Goal: Task Accomplishment & Management: Use online tool/utility

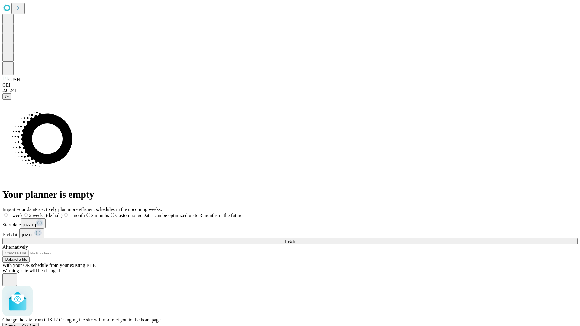
click at [37, 324] on span "Confirm" at bounding box center [29, 326] width 14 height 5
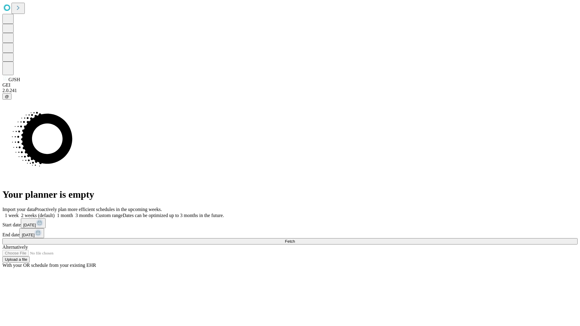
click at [73, 213] on label "1 month" at bounding box center [64, 215] width 18 height 5
click at [295, 239] on span "Fetch" at bounding box center [290, 241] width 10 height 5
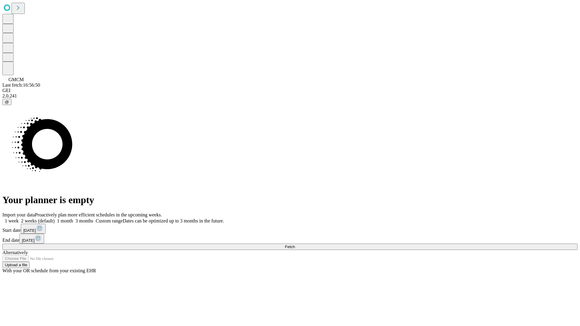
click at [73, 219] on label "1 month" at bounding box center [64, 221] width 18 height 5
click at [295, 245] on span "Fetch" at bounding box center [290, 247] width 10 height 5
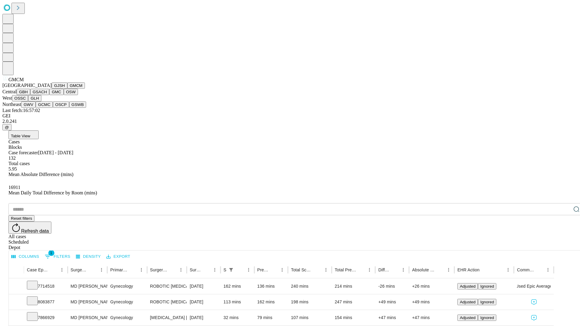
click at [30, 95] on button "GBH" at bounding box center [24, 92] width 14 height 6
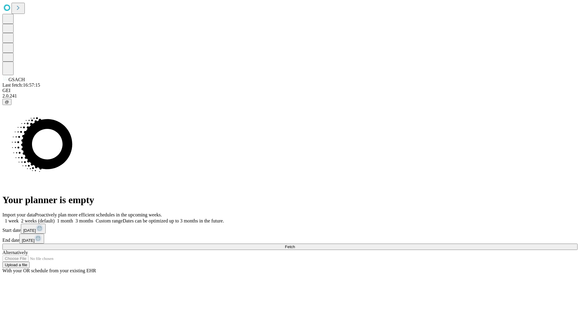
click at [73, 219] on label "1 month" at bounding box center [64, 221] width 18 height 5
click at [295, 245] on span "Fetch" at bounding box center [290, 247] width 10 height 5
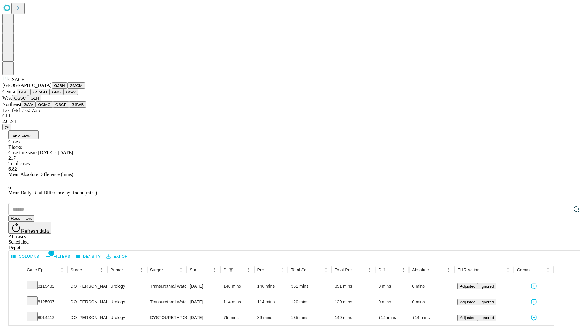
click at [49, 95] on button "GMC" at bounding box center [56, 92] width 14 height 6
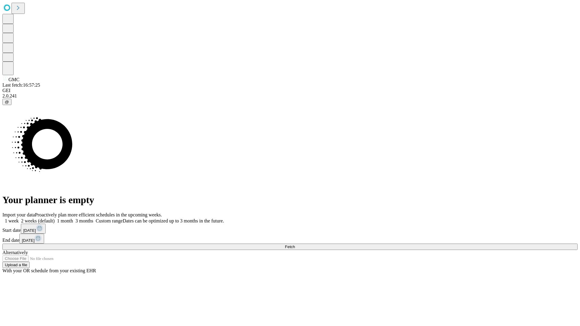
click at [295, 245] on span "Fetch" at bounding box center [290, 247] width 10 height 5
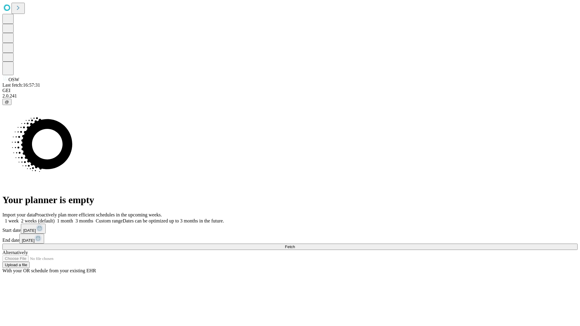
click at [73, 219] on label "1 month" at bounding box center [64, 221] width 18 height 5
click at [295, 245] on span "Fetch" at bounding box center [290, 247] width 10 height 5
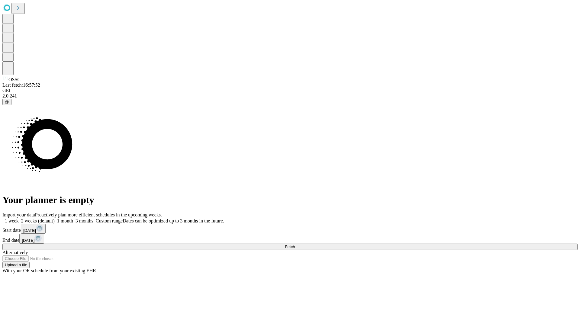
click at [73, 219] on label "1 month" at bounding box center [64, 221] width 18 height 5
click at [295, 245] on span "Fetch" at bounding box center [290, 247] width 10 height 5
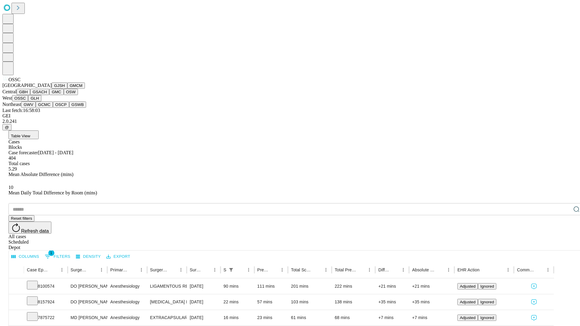
click at [41, 102] on button "GLH" at bounding box center [34, 98] width 13 height 6
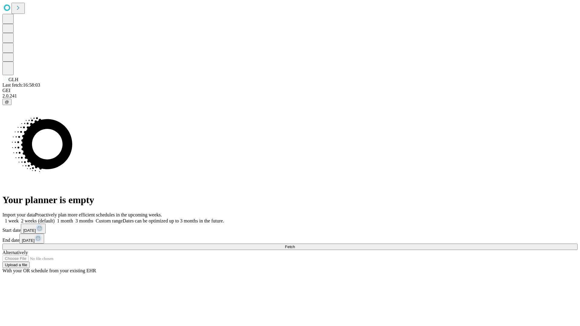
click at [73, 219] on label "1 month" at bounding box center [64, 221] width 18 height 5
click at [295, 245] on span "Fetch" at bounding box center [290, 247] width 10 height 5
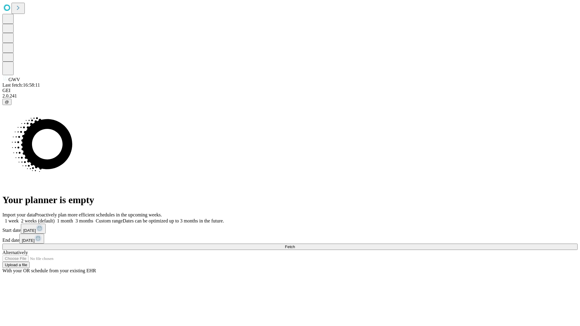
click at [73, 219] on label "1 month" at bounding box center [64, 221] width 18 height 5
click at [295, 245] on span "Fetch" at bounding box center [290, 247] width 10 height 5
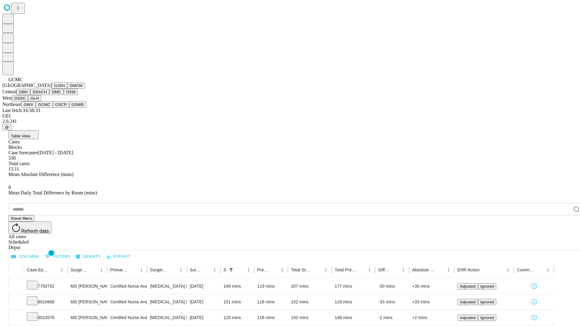
click at [53, 108] on button "OSCP" at bounding box center [61, 105] width 16 height 6
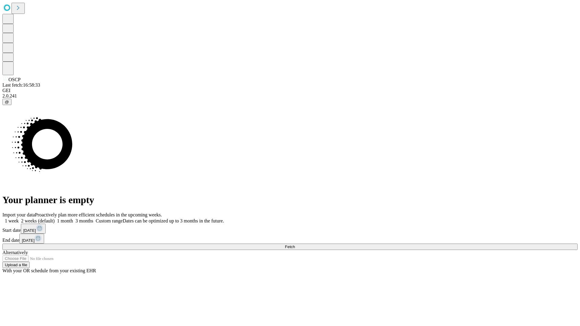
click at [295, 245] on span "Fetch" at bounding box center [290, 247] width 10 height 5
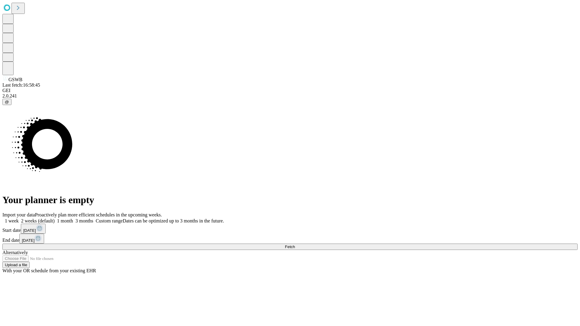
click at [73, 219] on label "1 month" at bounding box center [64, 221] width 18 height 5
click at [295, 245] on span "Fetch" at bounding box center [290, 247] width 10 height 5
